Goal: Information Seeking & Learning: Learn about a topic

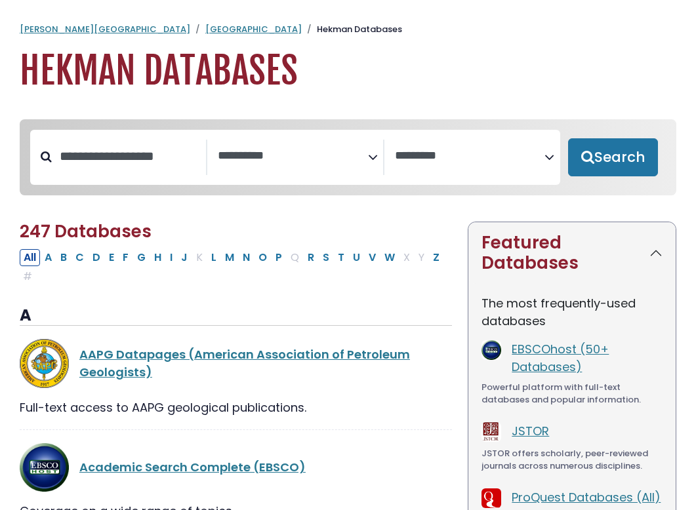
select select "Database Subject Filter"
select select "Database Vendors Filter"
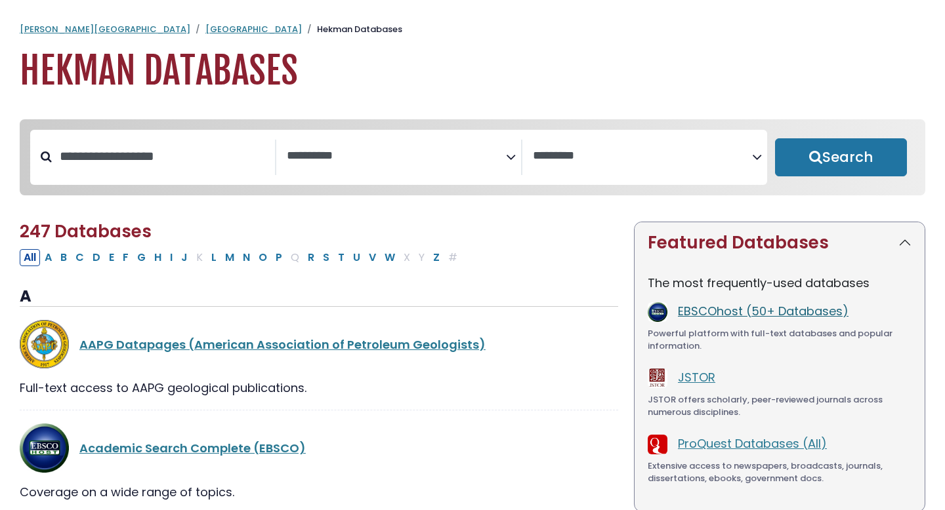
click at [695, 314] on link "EBSCOhost (50+ Databases)" at bounding box center [763, 311] width 171 height 16
select select "Database Subject Filter"
select select "Database Vendors Filter"
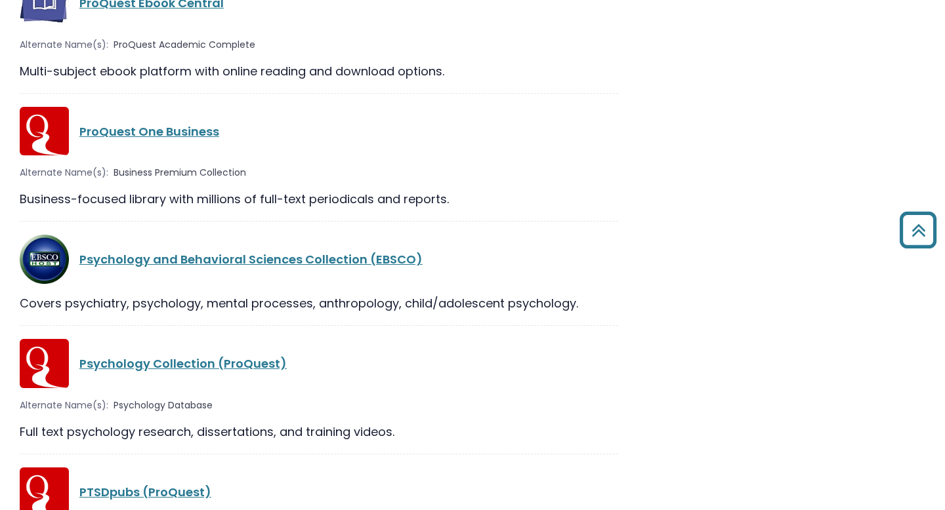
scroll to position [22295, 0]
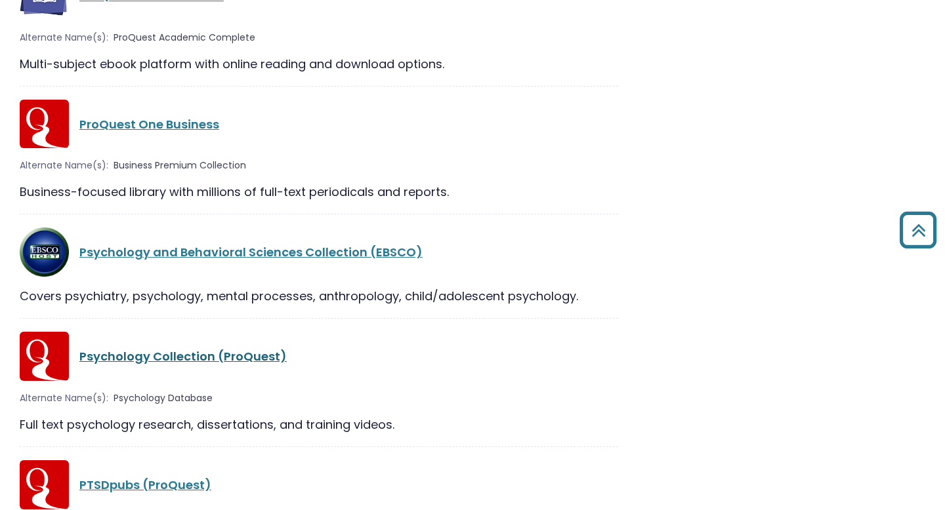
click at [185, 348] on link "Psychology Collection (ProQuest)" at bounding box center [182, 356] width 207 height 16
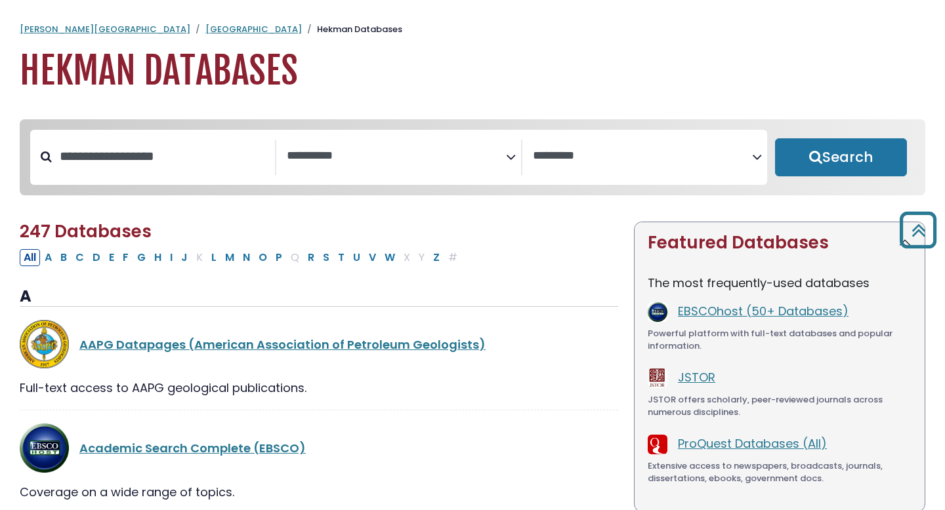
select select "Database Subject Filter"
select select "Database Vendors Filter"
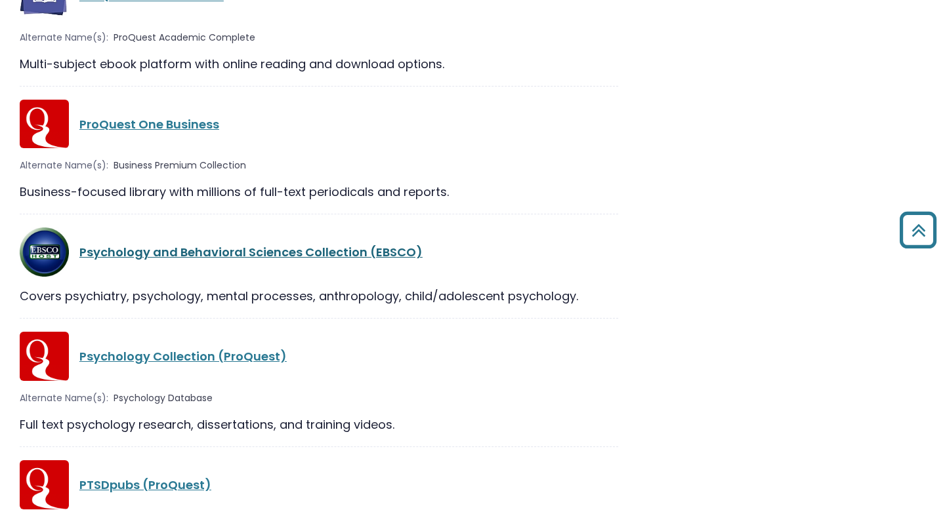
click at [254, 244] on link "Psychology and Behavioral Sciences Collection (EBSCO)" at bounding box center [250, 252] width 343 height 16
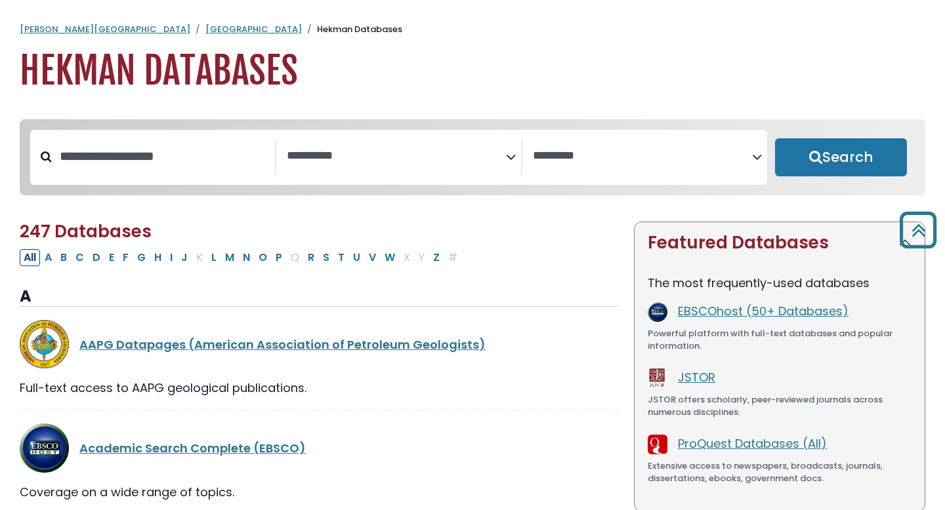
select select "Database Subject Filter"
select select "Database Vendors Filter"
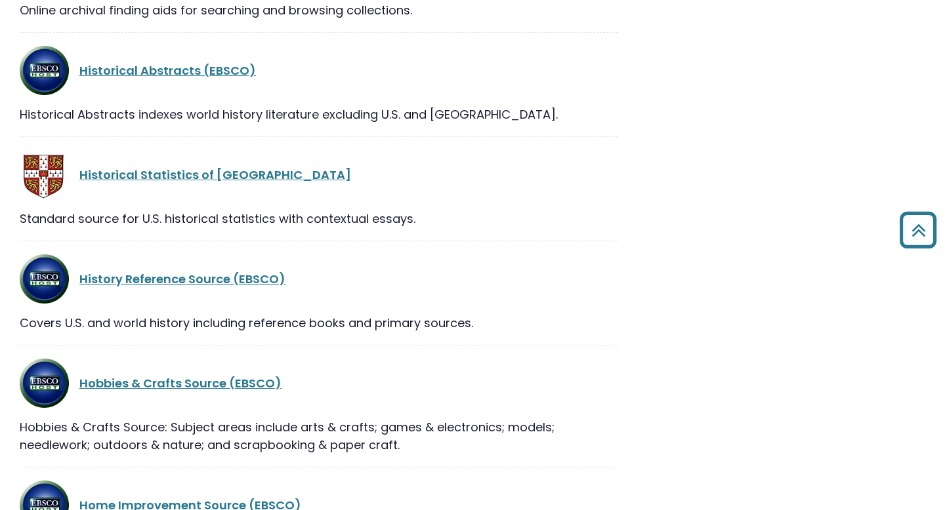
scroll to position [13349, 0]
click at [926, 230] on icon "Back to Top" at bounding box center [917, 230] width 47 height 47
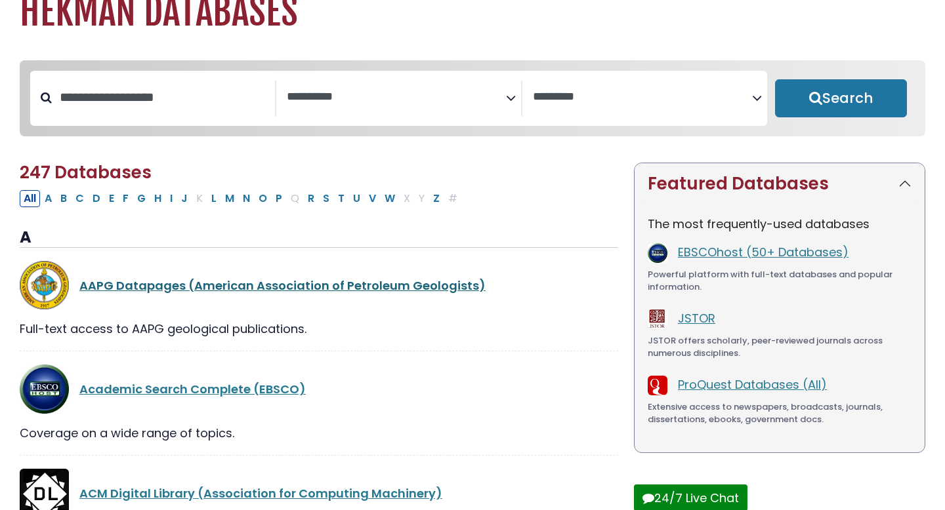
scroll to position [60, 0]
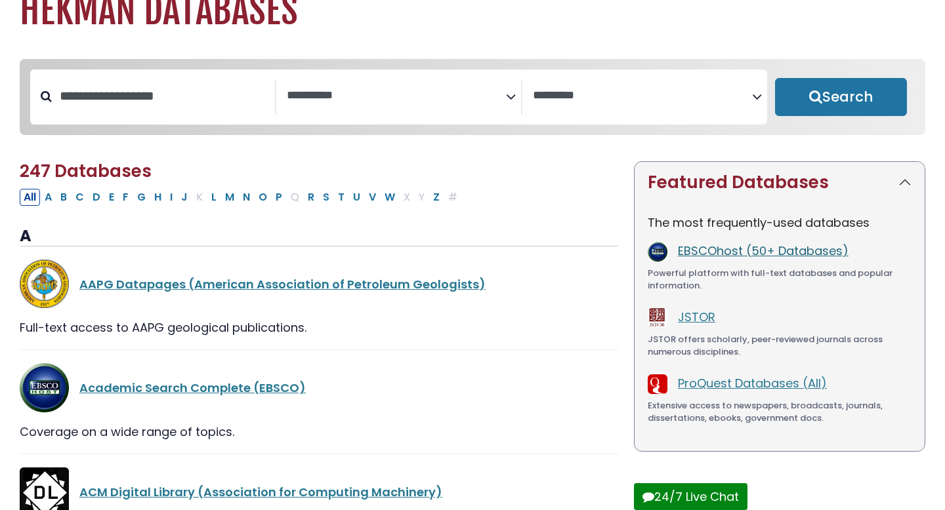
click at [712, 255] on link "EBSCOhost (50+ Databases)" at bounding box center [763, 251] width 171 height 16
